Goal: Task Accomplishment & Management: Use online tool/utility

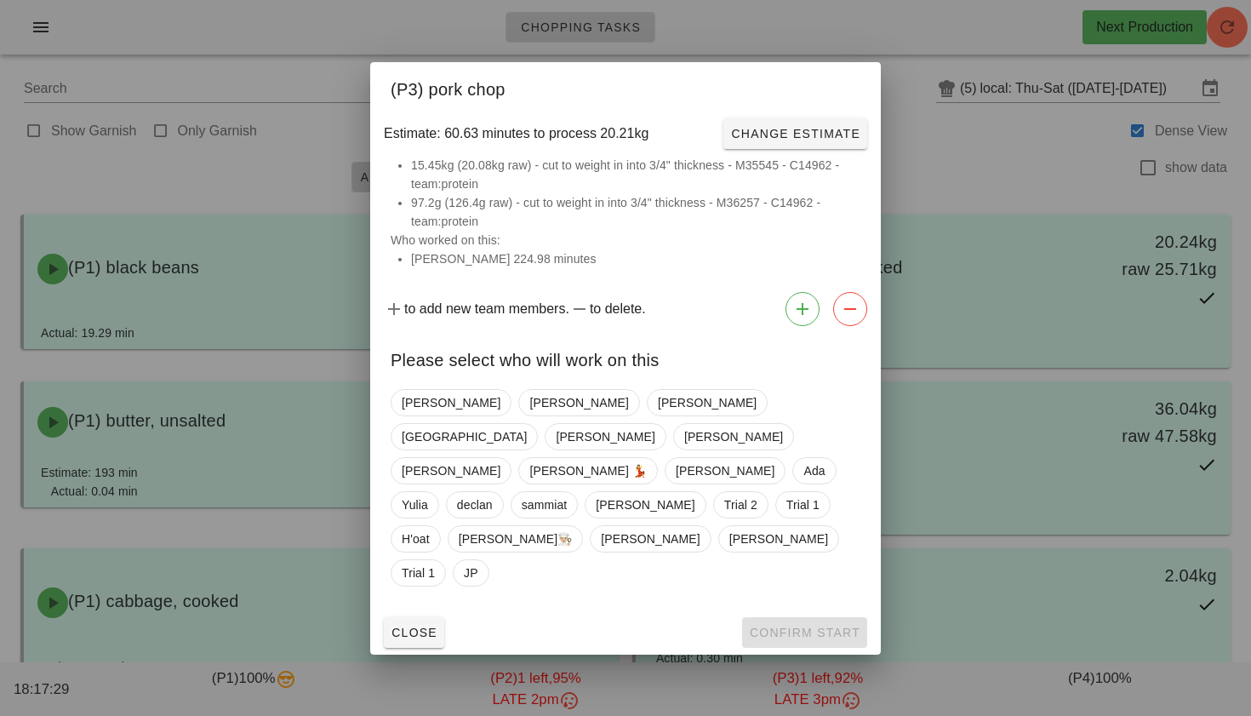
scroll to position [4462, 0]
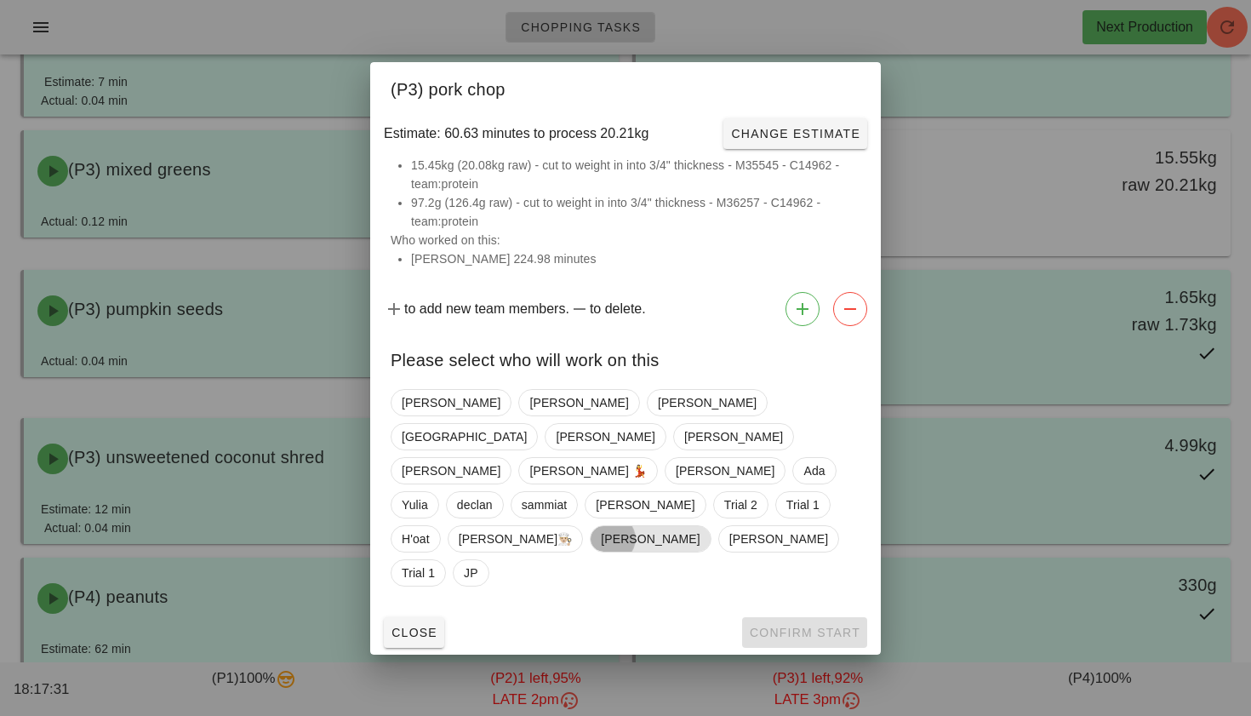
click at [686, 525] on span "[PERSON_NAME]" at bounding box center [650, 538] width 121 height 27
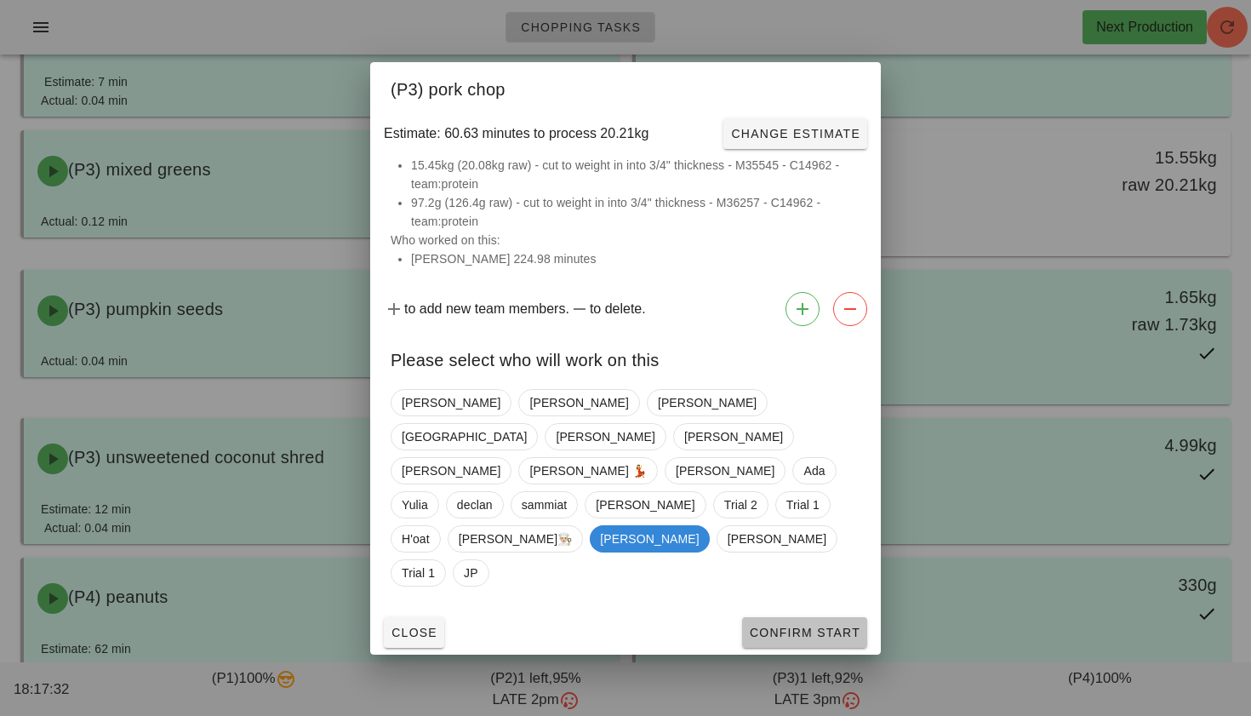
click at [786, 625] on span "Confirm Start" at bounding box center [804, 632] width 111 height 14
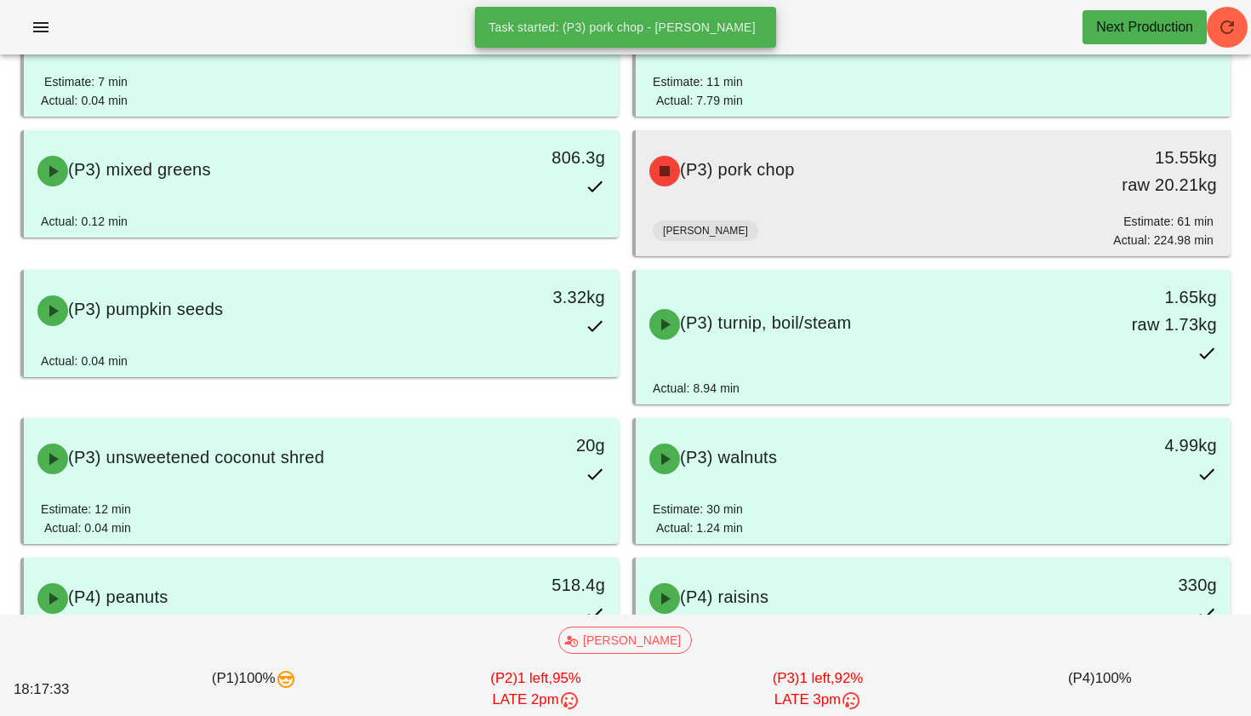
click at [819, 164] on div "(P3) pork chop" at bounding box center [859, 171] width 441 height 51
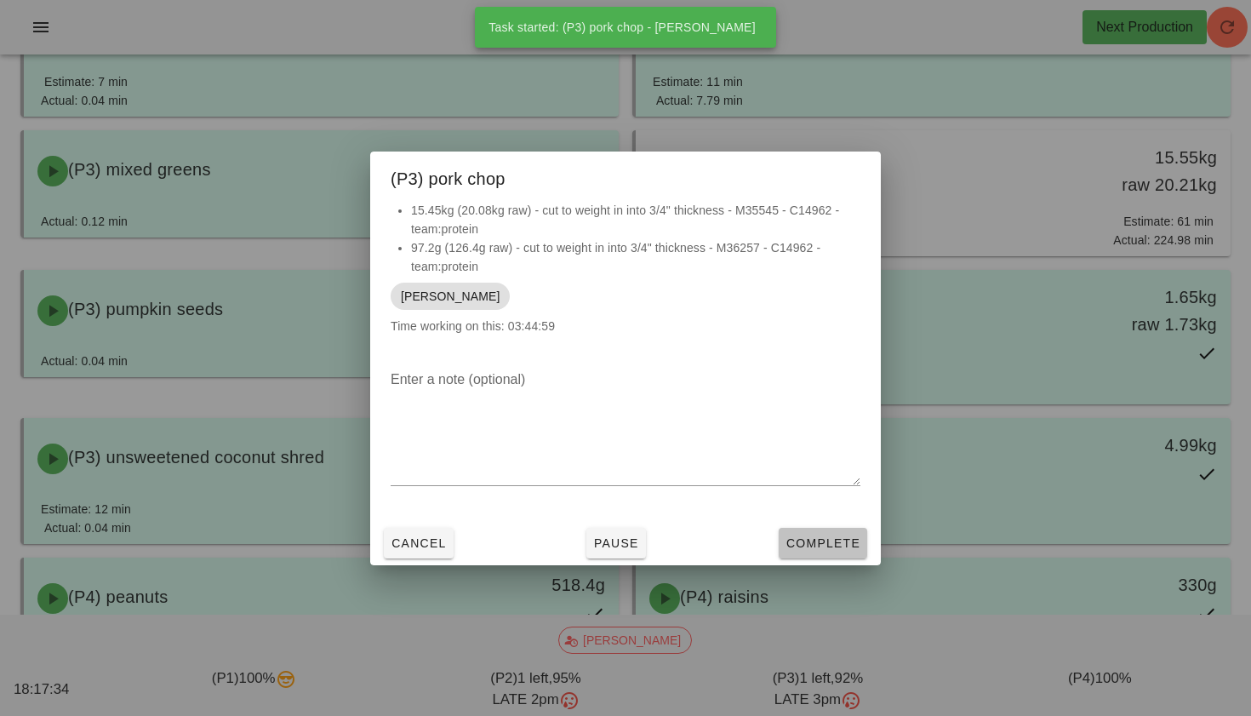
click at [810, 539] on span "Complete" at bounding box center [822, 543] width 75 height 14
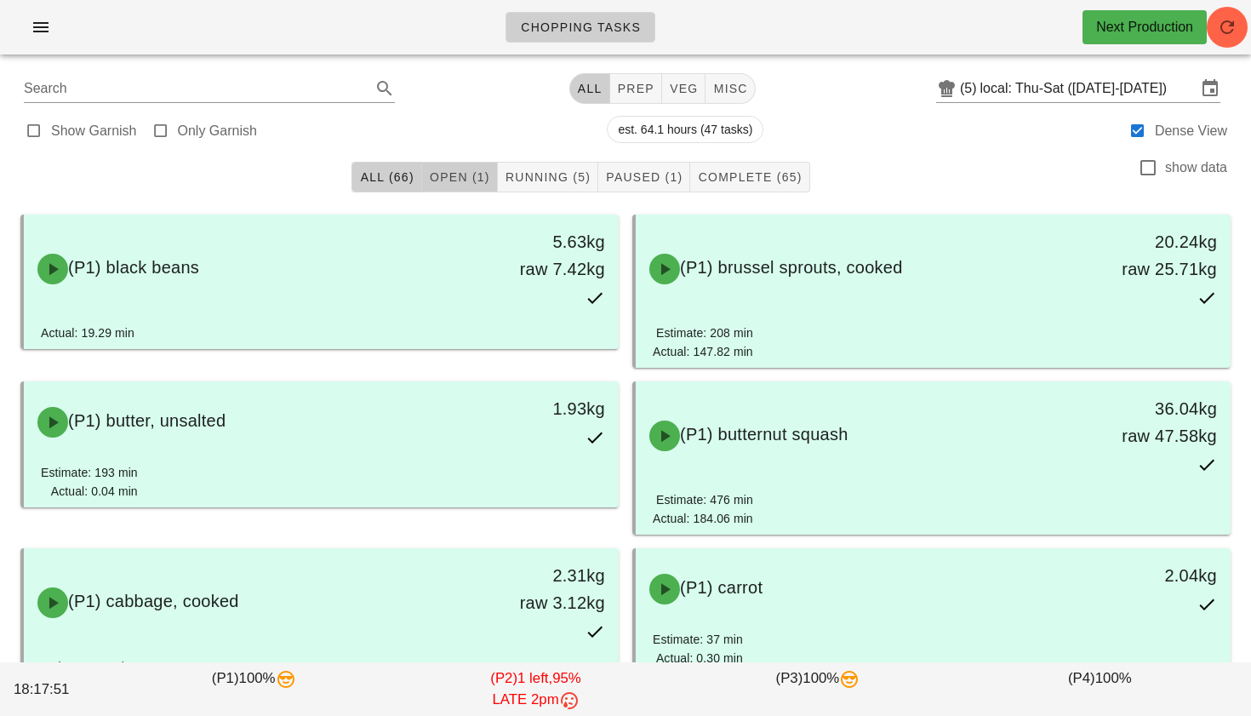
click at [462, 171] on span "Open (1)" at bounding box center [459, 177] width 61 height 14
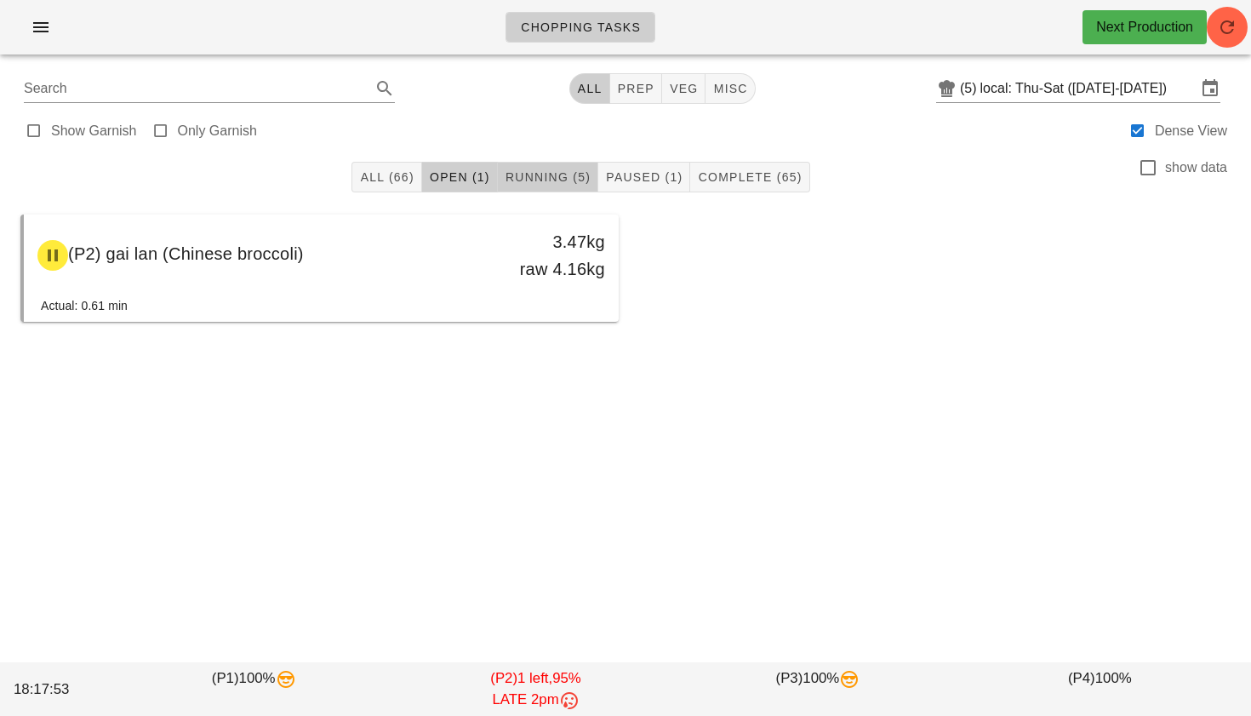
click at [546, 170] on span "Running (5)" at bounding box center [548, 177] width 86 height 14
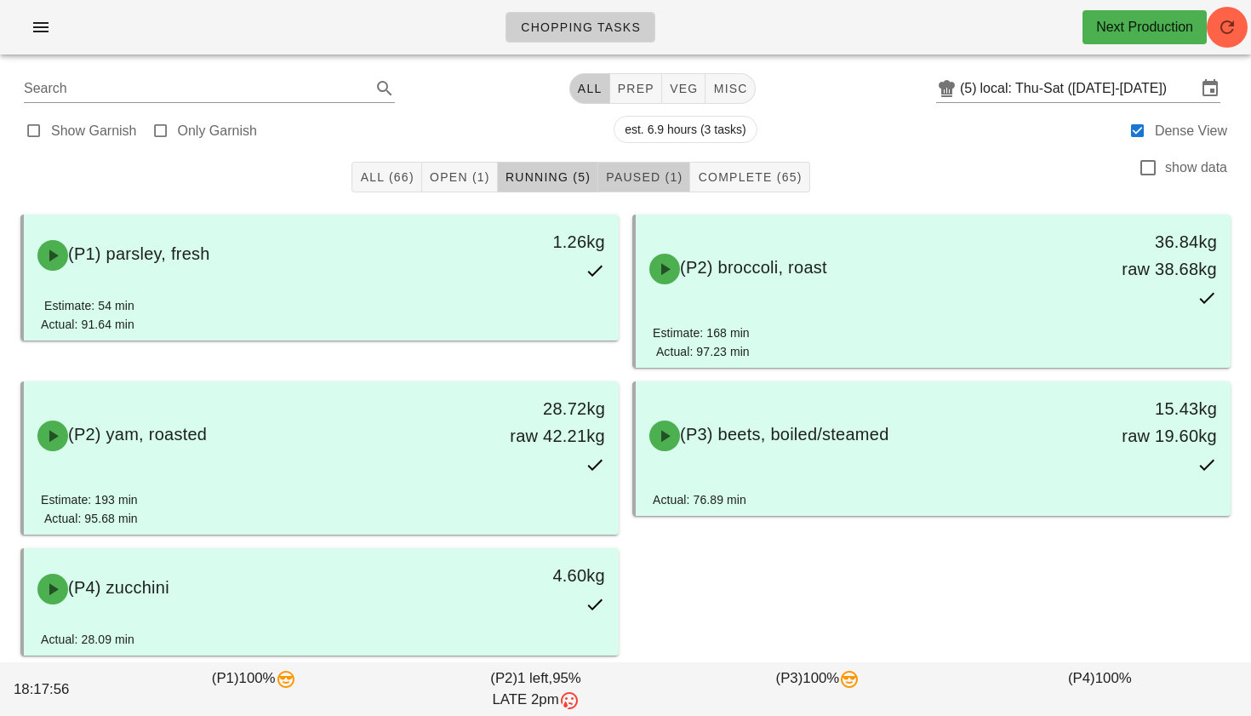
click at [660, 175] on span "Paused (1)" at bounding box center [643, 177] width 77 height 14
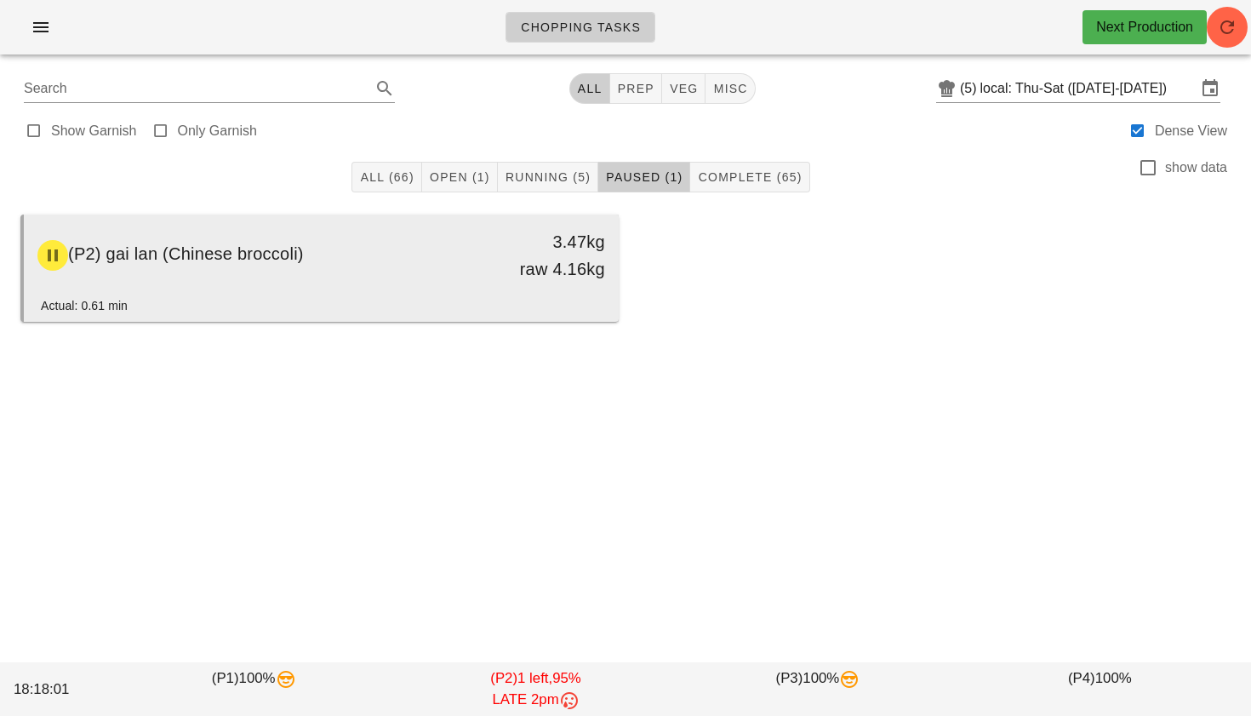
click at [456, 250] on div "(P2) gai lan (Chinese broccoli)" at bounding box center [247, 255] width 441 height 51
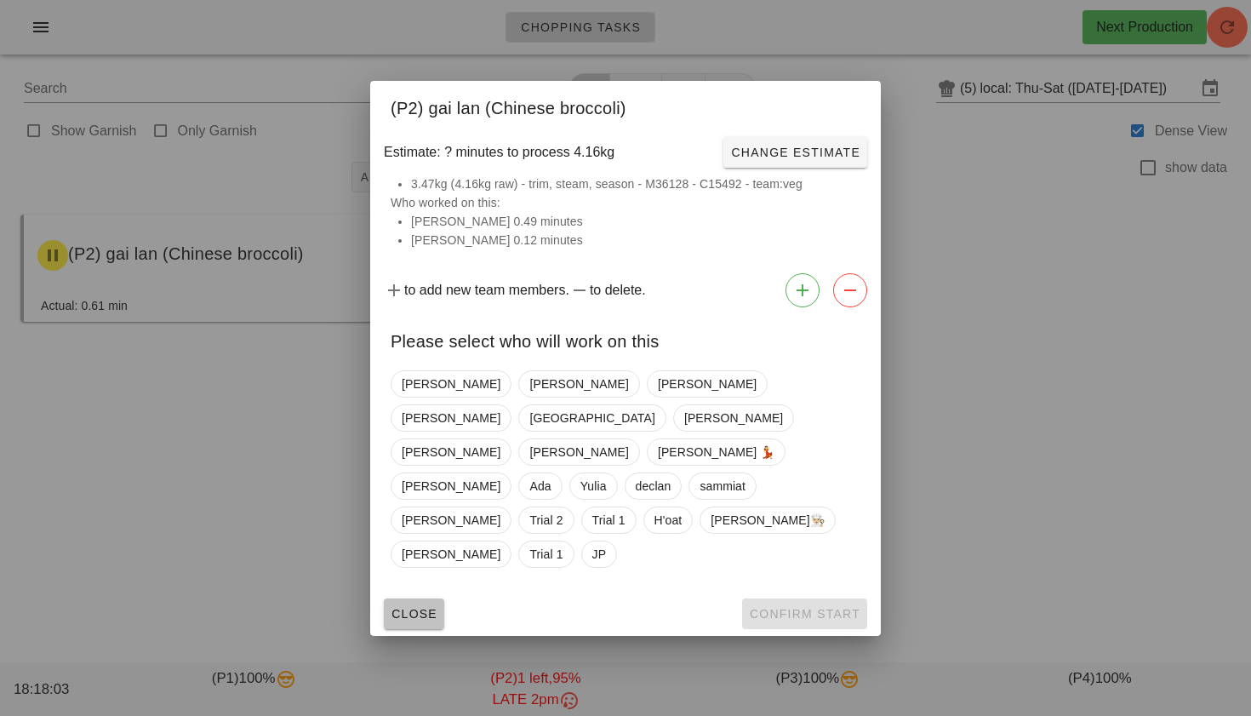
click at [436, 598] on button "Close" at bounding box center [414, 613] width 60 height 31
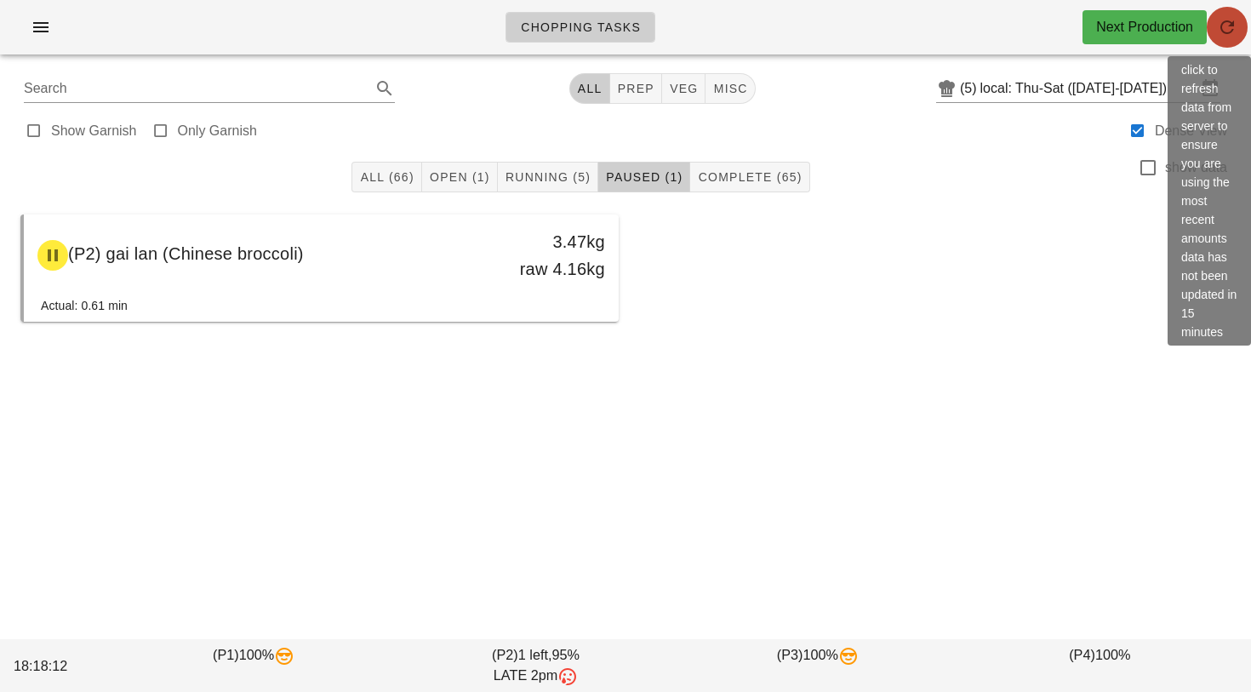
click at [1237, 19] on span "button" at bounding box center [1227, 27] width 41 height 20
